Goal: Task Accomplishment & Management: Manage account settings

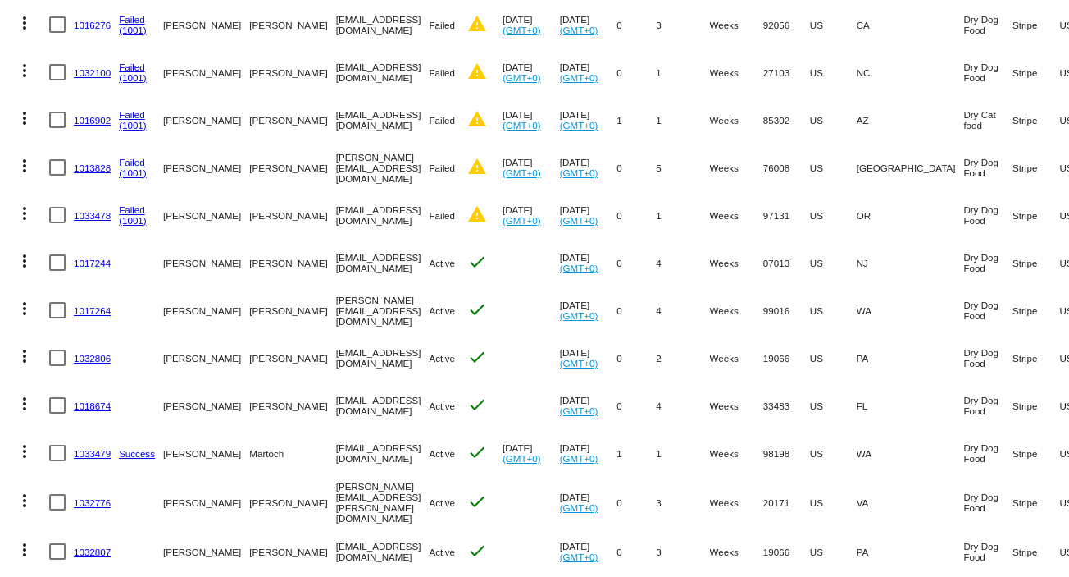
scroll to position [328, 0]
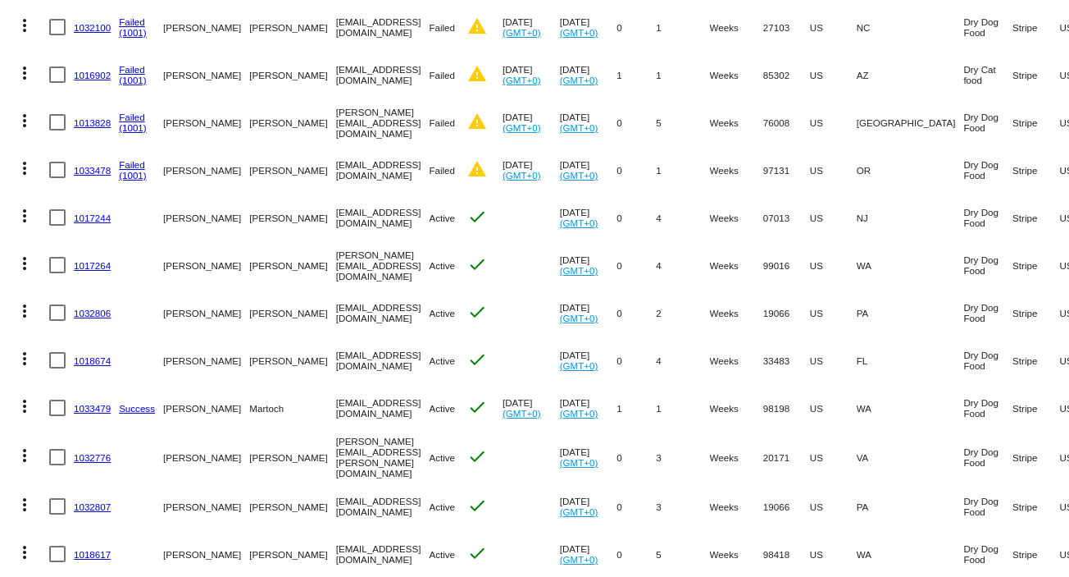
click at [102, 314] on link "1032806" at bounding box center [92, 313] width 37 height 11
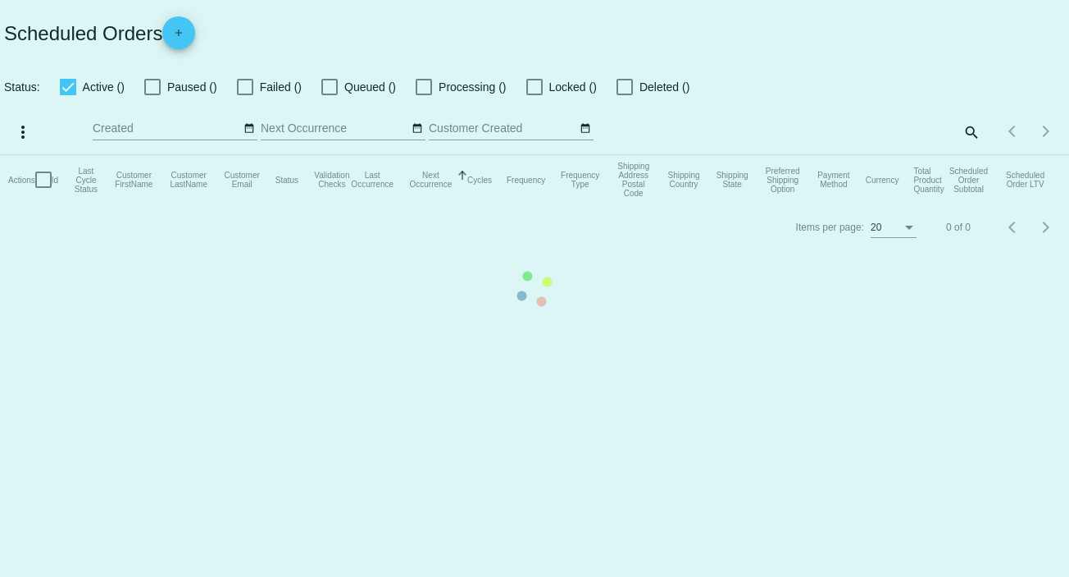
checkbox input "true"
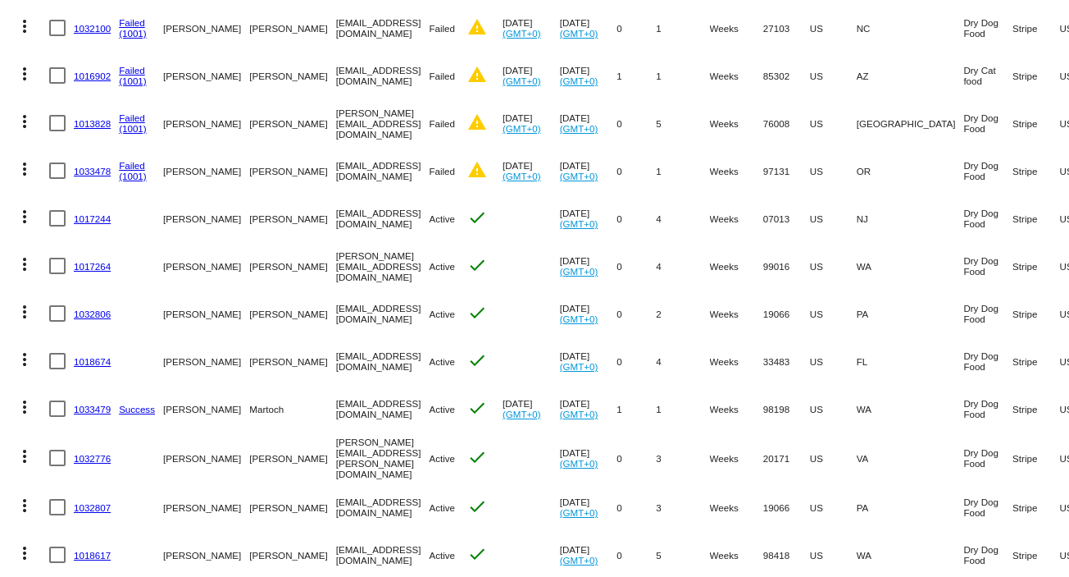
scroll to position [328, 0]
click at [105, 408] on link "1033479" at bounding box center [92, 408] width 37 height 11
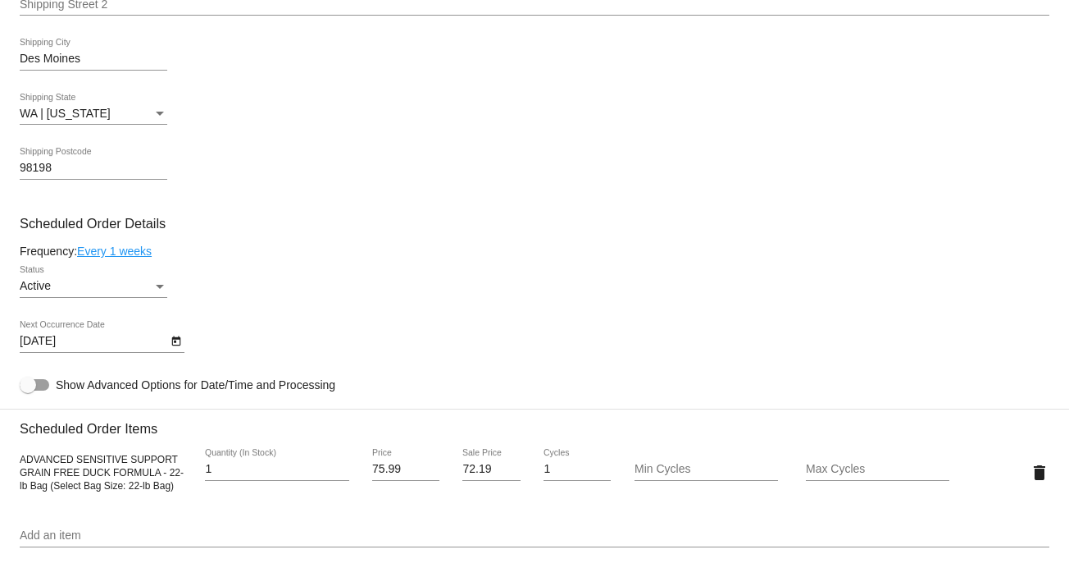
scroll to position [765, 0]
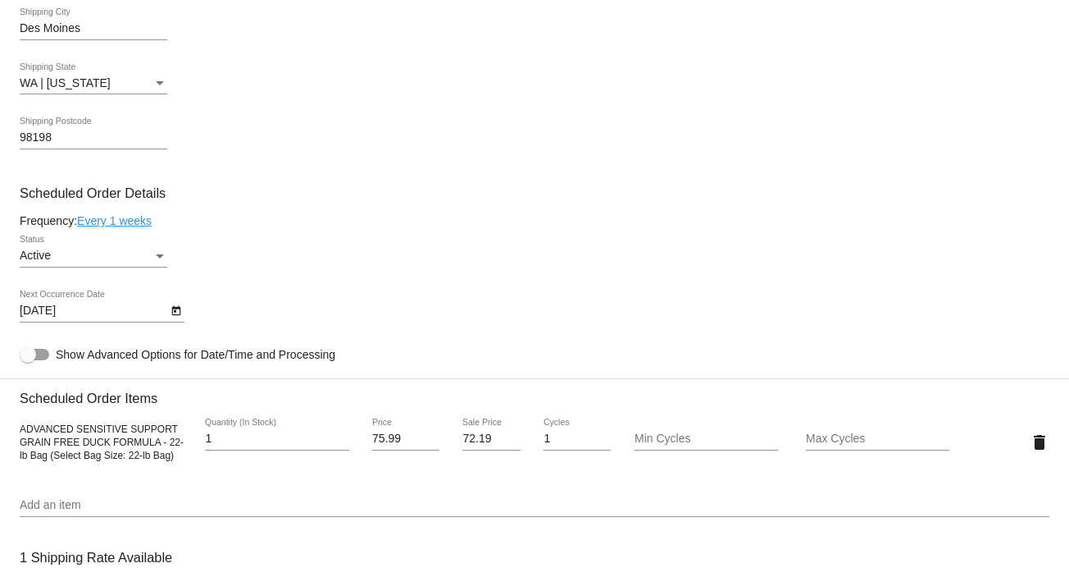
click at [112, 226] on link "Every 1 weeks" at bounding box center [114, 220] width 75 height 13
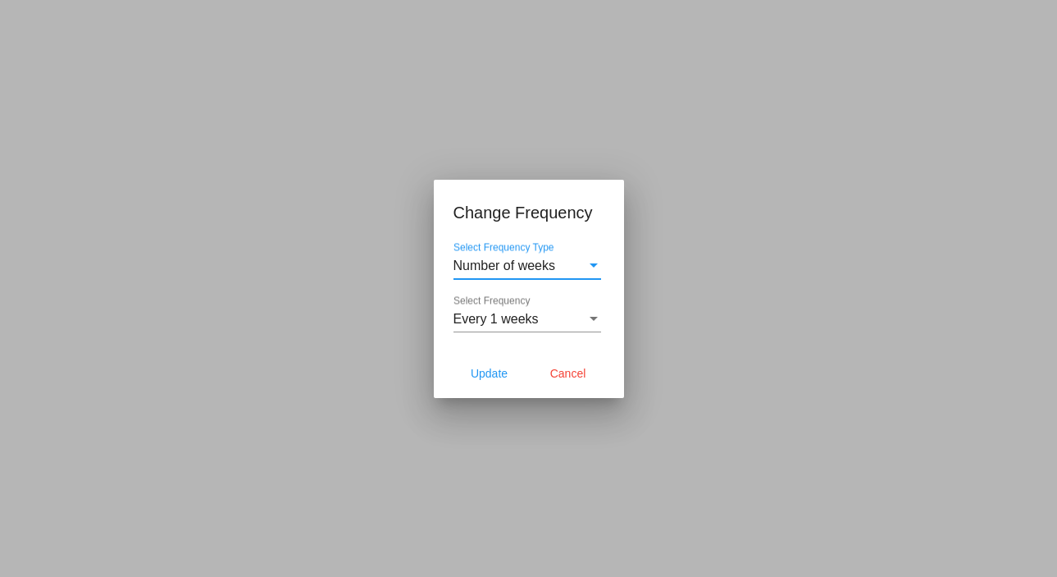
click at [481, 268] on span "Number of weeks" at bounding box center [504, 265] width 103 height 14
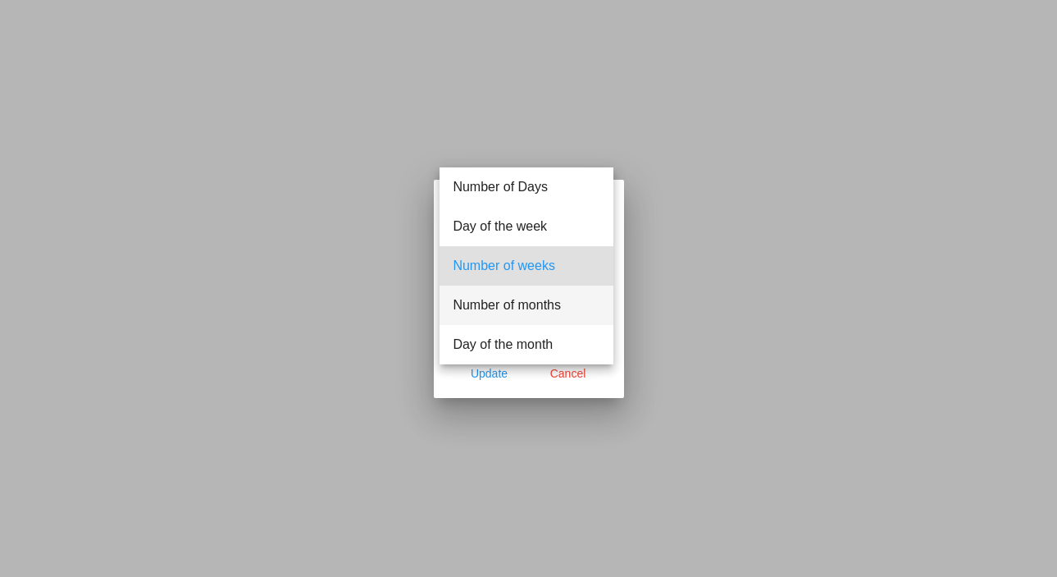
click at [507, 298] on span "Number of months" at bounding box center [527, 304] width 148 height 39
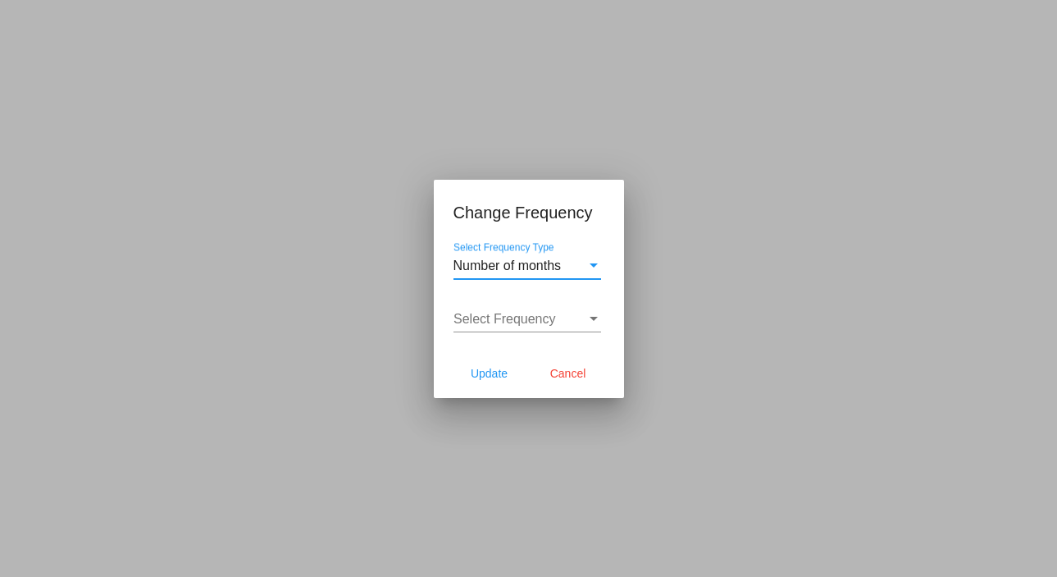
click at [497, 308] on div "Select Frequency Select Frequency" at bounding box center [527, 313] width 148 height 37
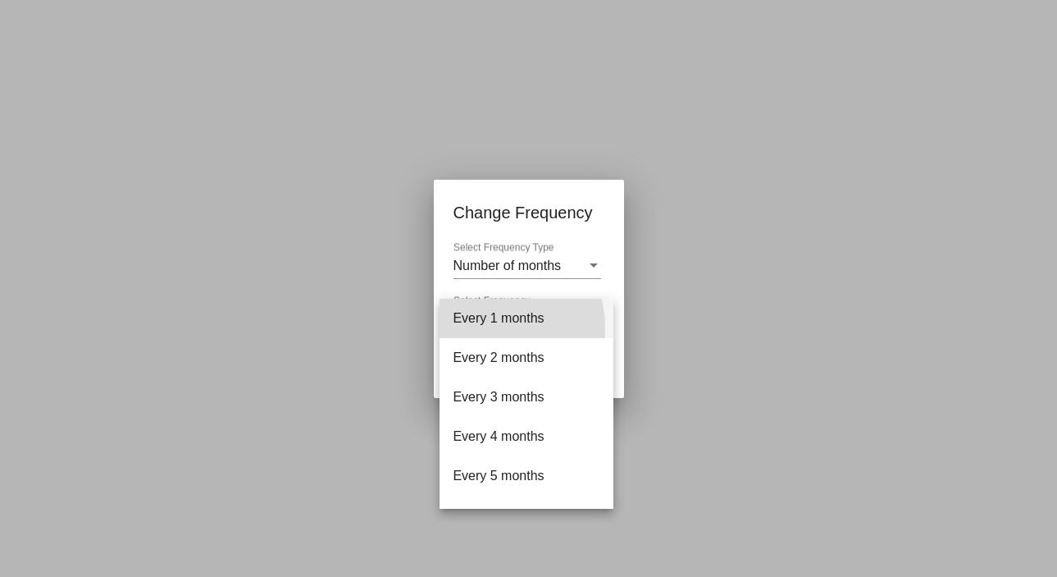
click at [494, 327] on span "Every 1 months" at bounding box center [527, 318] width 148 height 39
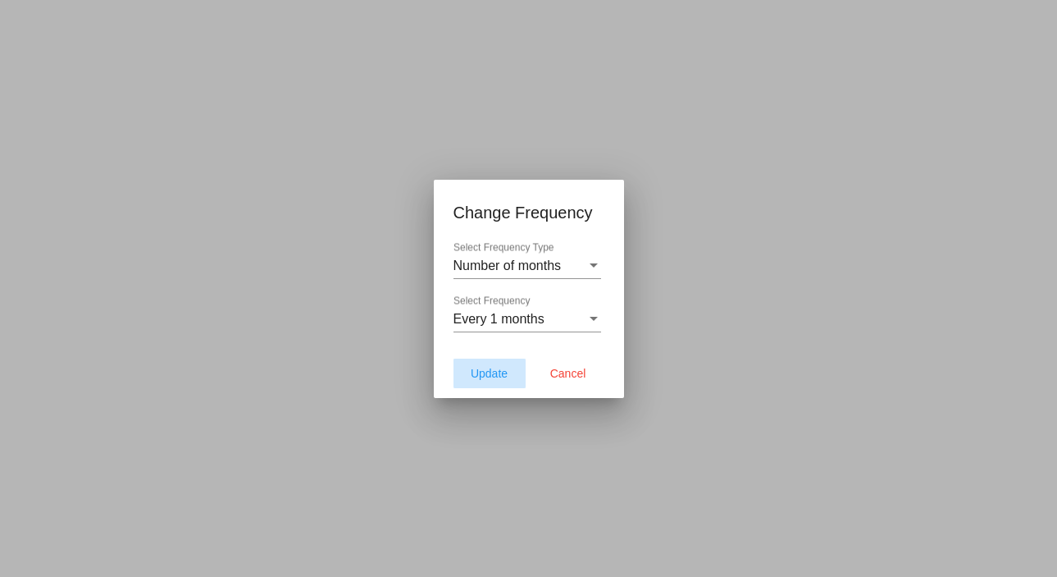
click at [500, 376] on span "Update" at bounding box center [489, 373] width 37 height 13
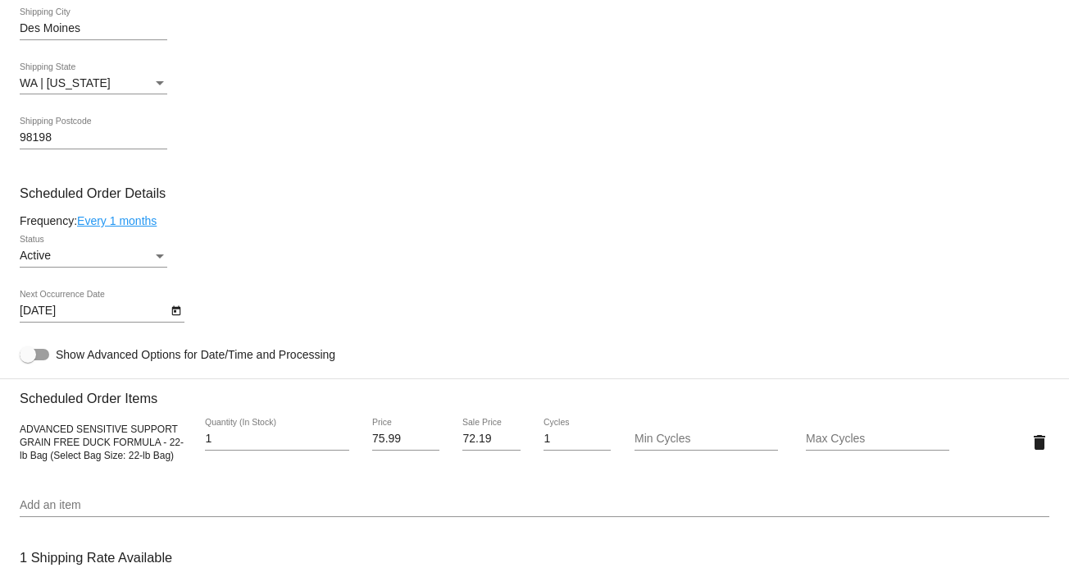
type input "[DATE]"
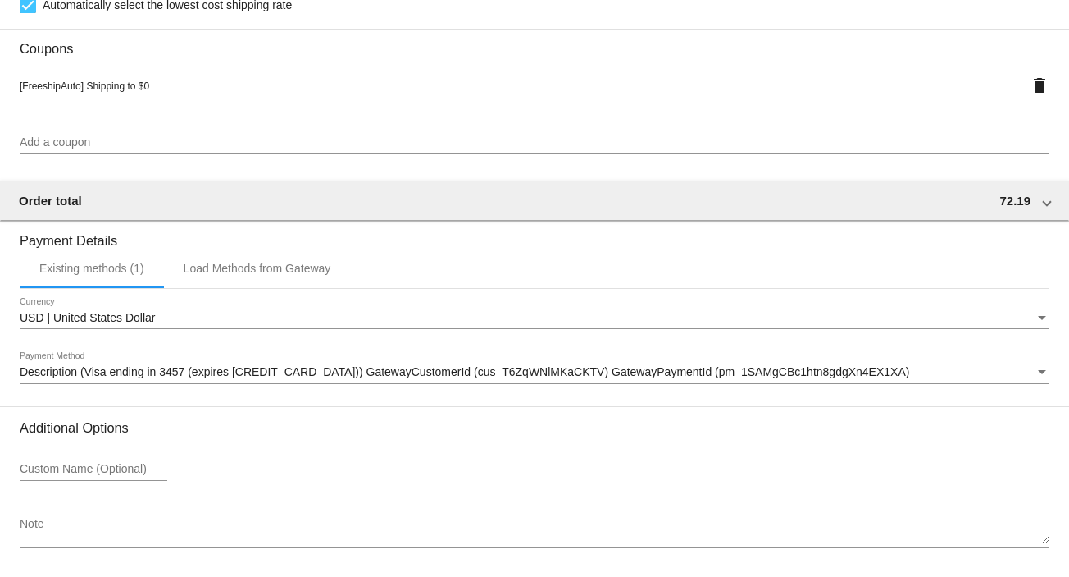
scroll to position [1473, 0]
